Goal: Find specific page/section: Find specific page/section

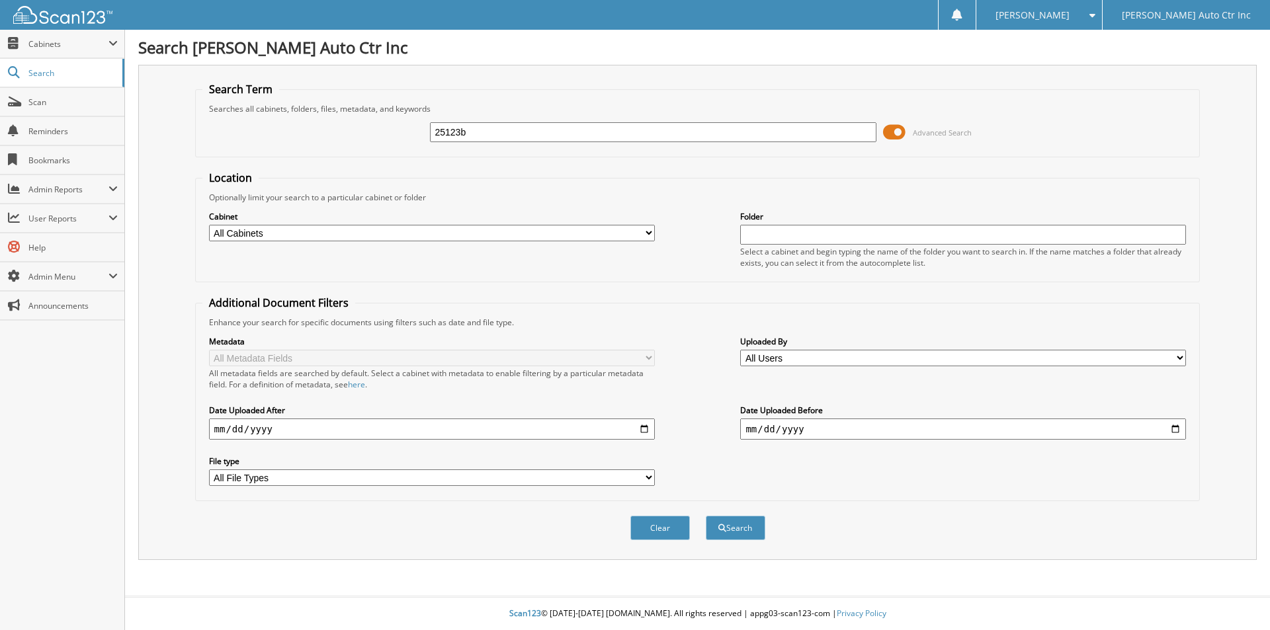
type input "25123b"
click at [706, 516] on button "Search" at bounding box center [736, 528] width 60 height 24
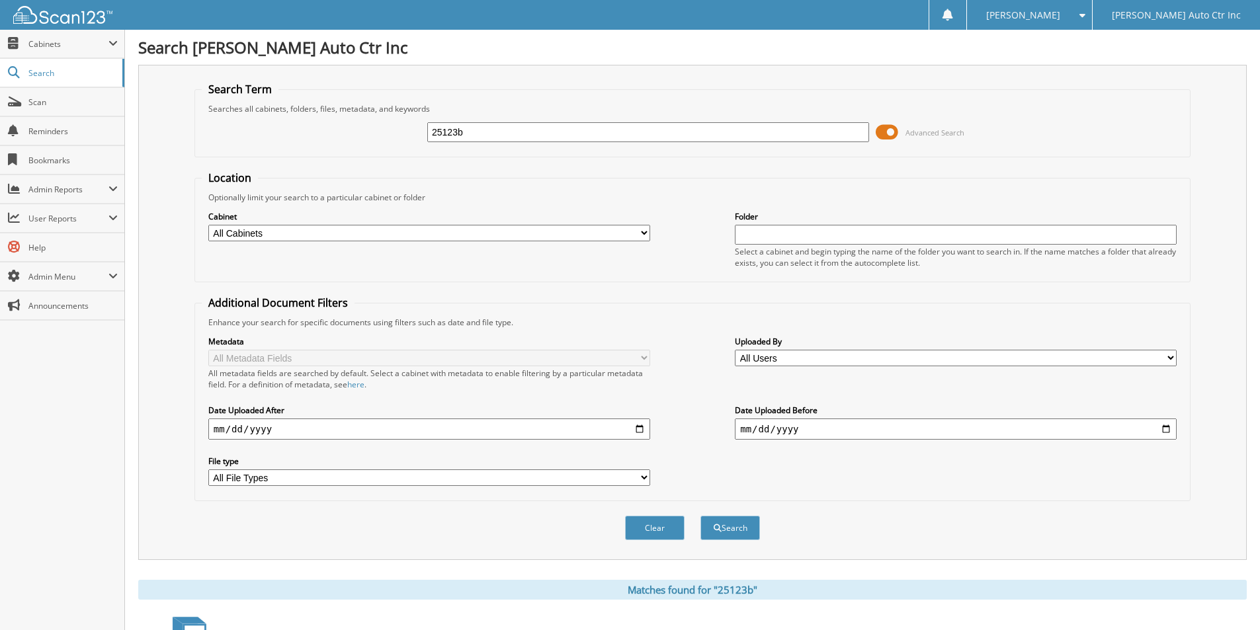
scroll to position [264, 0]
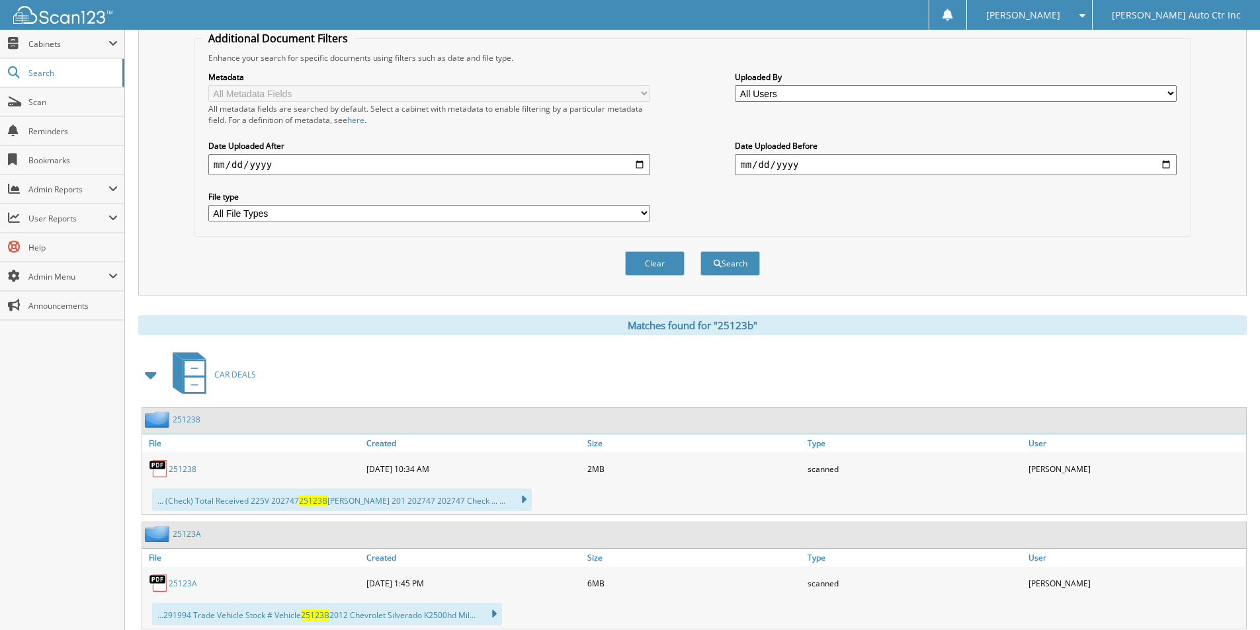
click at [186, 470] on link "251238" at bounding box center [183, 469] width 28 height 11
click at [190, 417] on link "251238" at bounding box center [187, 419] width 28 height 11
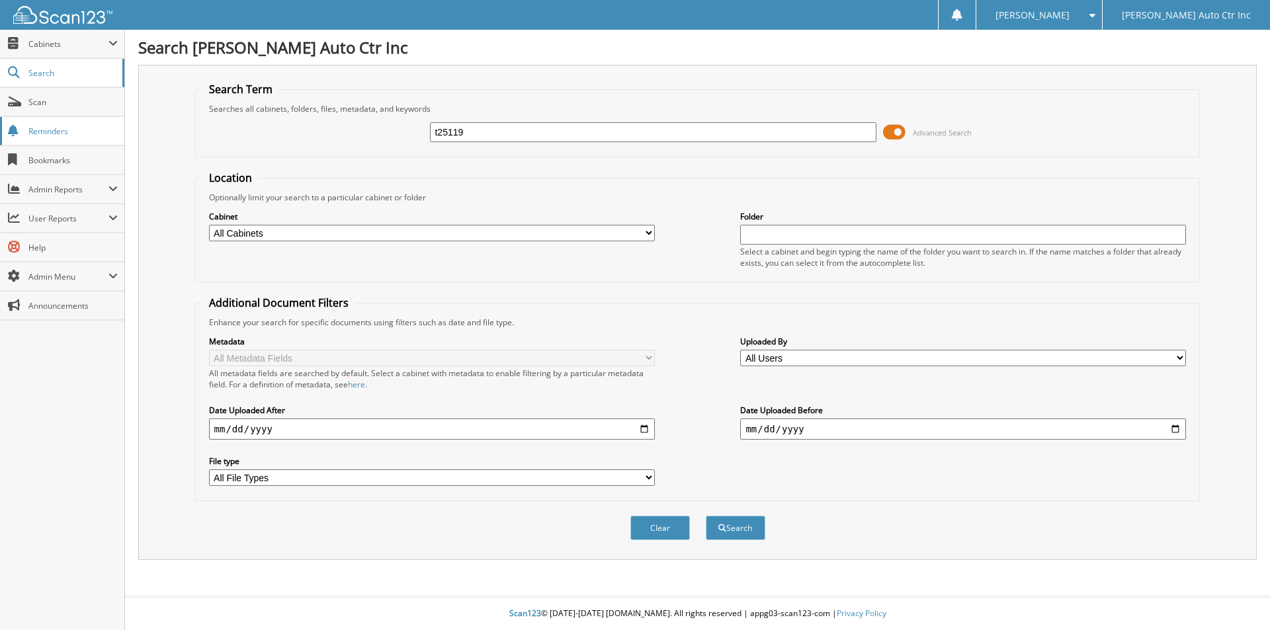
type input "t25119"
click at [706, 516] on button "Search" at bounding box center [736, 528] width 60 height 24
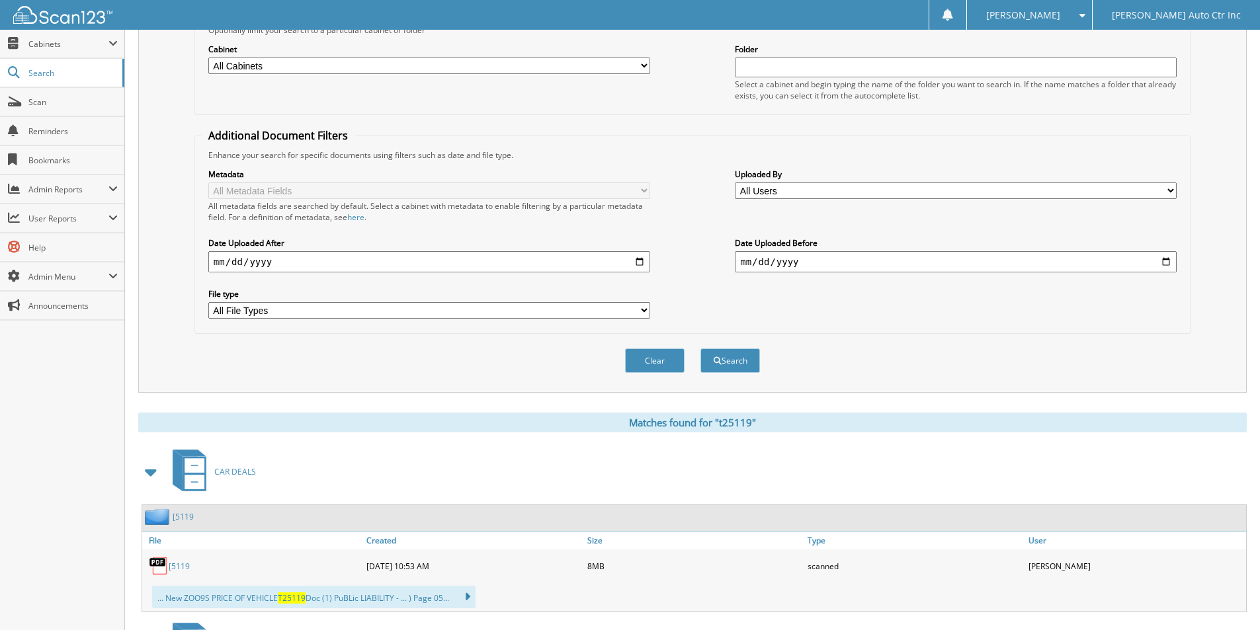
scroll to position [264, 0]
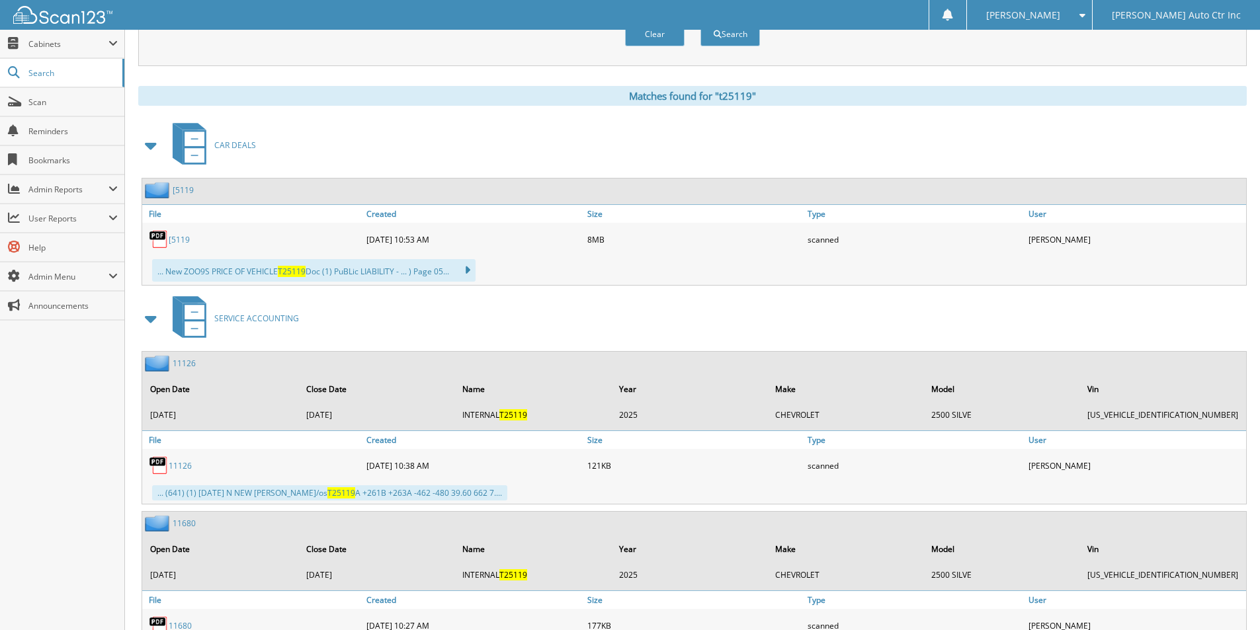
scroll to position [463, 0]
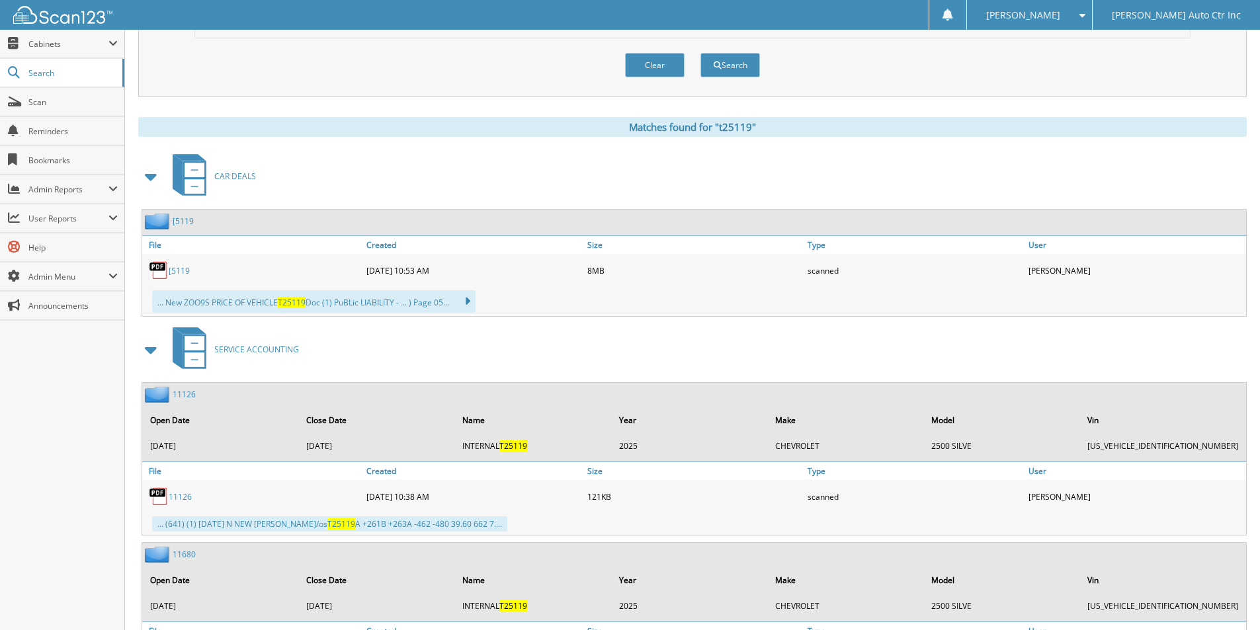
click at [180, 222] on link "[5119" at bounding box center [183, 221] width 21 height 11
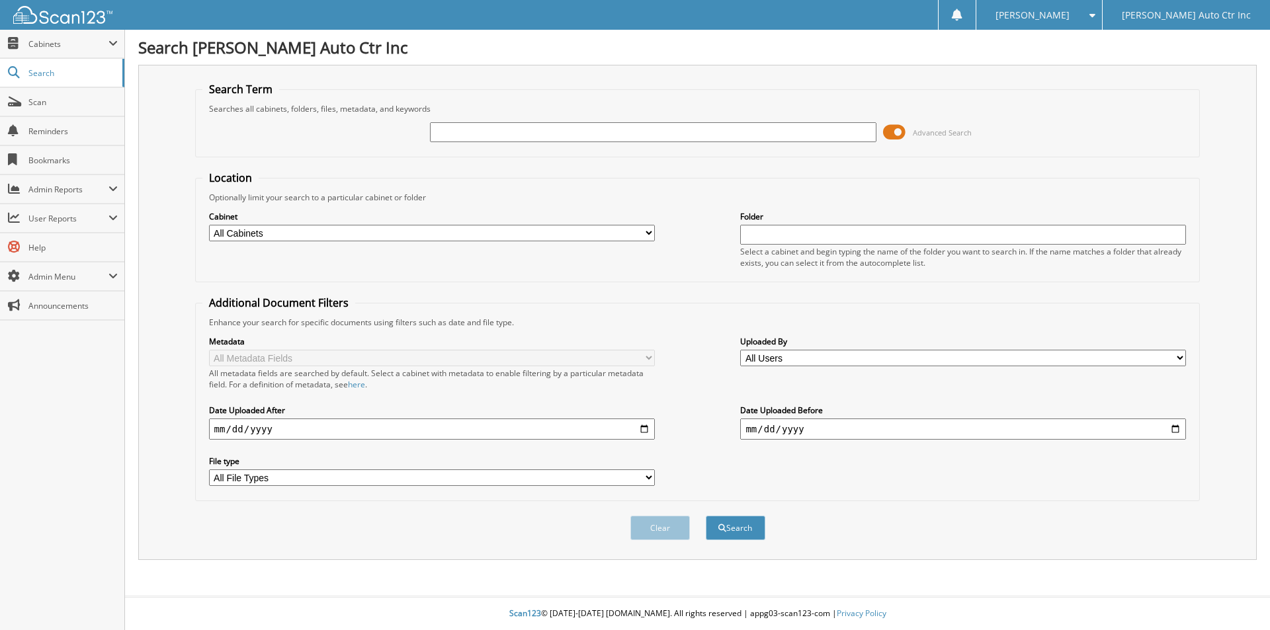
drag, startPoint x: 449, startPoint y: 132, endPoint x: 444, endPoint y: 126, distance: 8.1
click at [449, 132] on input "text" at bounding box center [653, 132] width 446 height 20
type input "25123b"
click at [706, 516] on button "Search" at bounding box center [736, 528] width 60 height 24
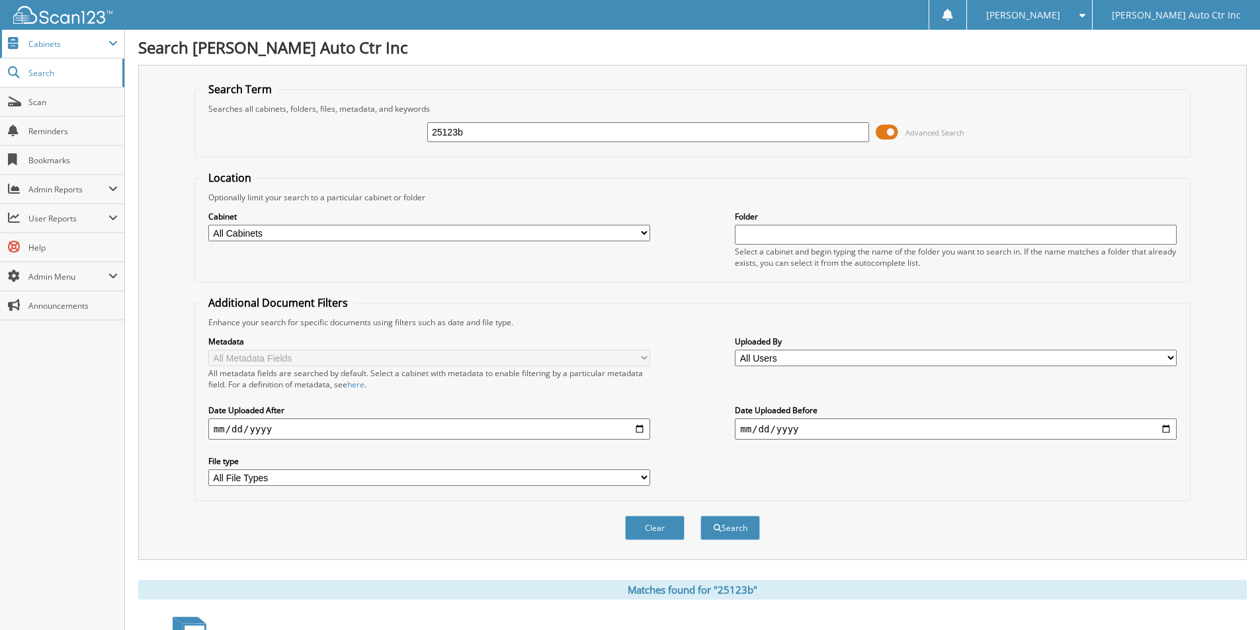
click at [56, 46] on span "Cabinets" at bounding box center [68, 43] width 80 height 11
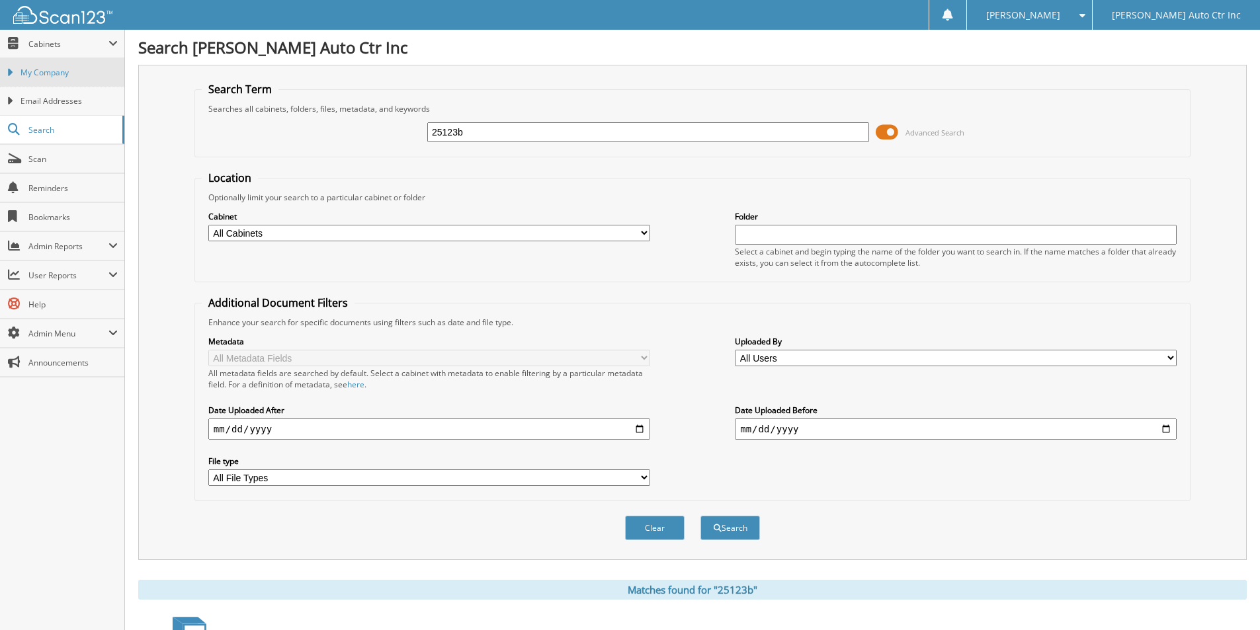
click at [56, 71] on span "My Company" at bounding box center [68, 73] width 97 height 12
